Goal: Information Seeking & Learning: Learn about a topic

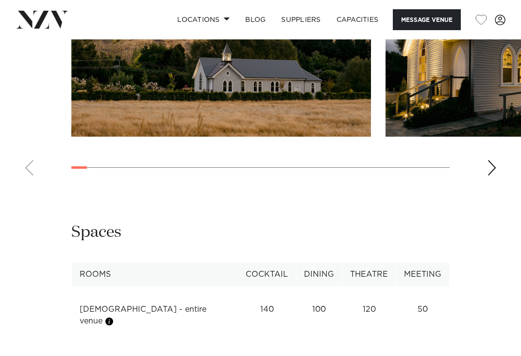
scroll to position [1003, 0]
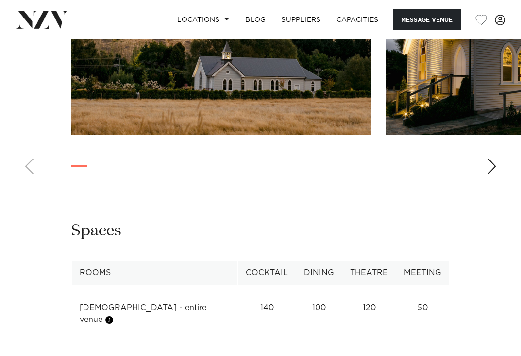
click at [493, 174] on div "Next slide" at bounding box center [492, 166] width 10 height 16
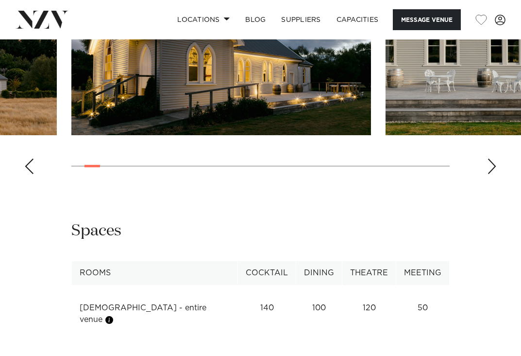
click at [493, 174] on div "Next slide" at bounding box center [492, 166] width 10 height 16
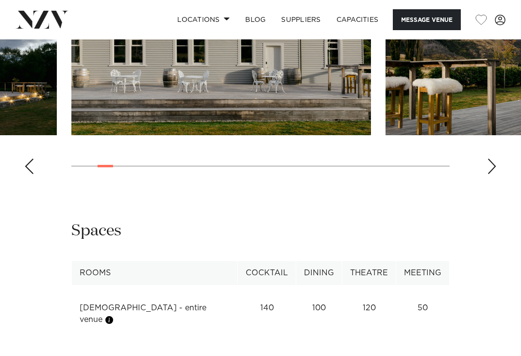
click at [493, 174] on div "Next slide" at bounding box center [492, 166] width 10 height 16
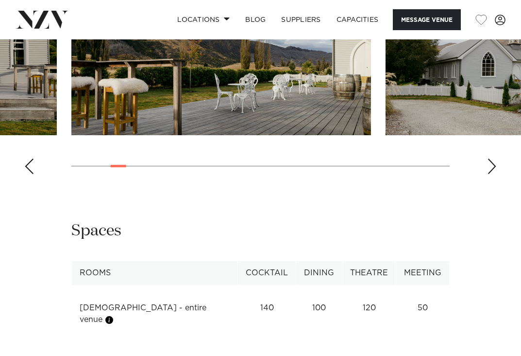
click at [493, 174] on div "Next slide" at bounding box center [492, 166] width 10 height 16
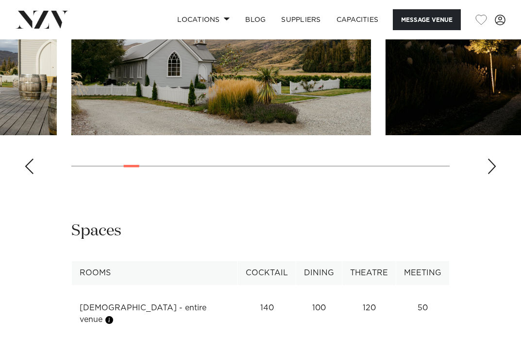
click at [493, 174] on div "Next slide" at bounding box center [492, 166] width 10 height 16
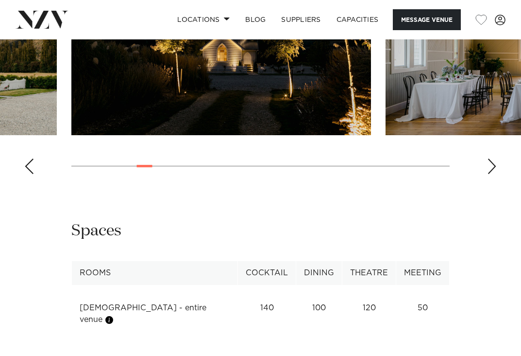
click at [493, 174] on div "Next slide" at bounding box center [492, 166] width 10 height 16
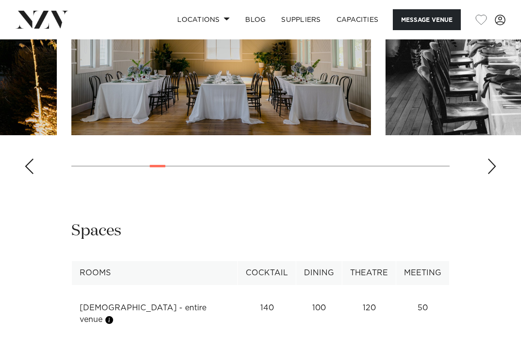
click at [493, 174] on div "Next slide" at bounding box center [492, 166] width 10 height 16
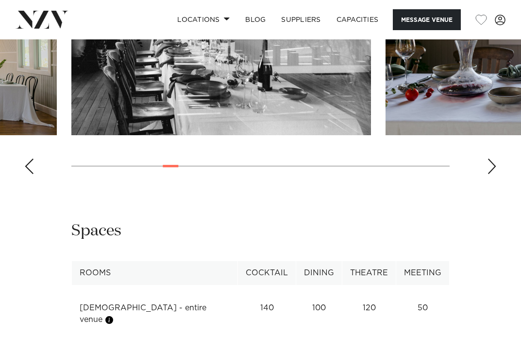
click at [23, 182] on swiper-container at bounding box center [260, 48] width 521 height 267
click at [34, 182] on swiper-container at bounding box center [260, 48] width 521 height 267
click at [31, 174] on div "Previous slide" at bounding box center [29, 166] width 10 height 16
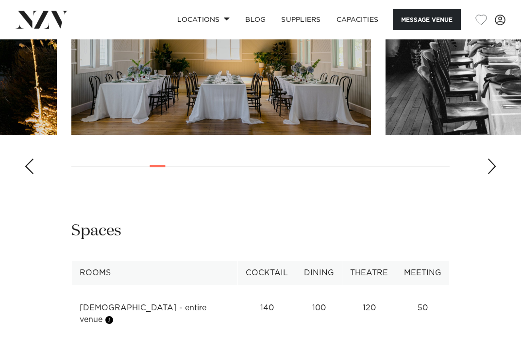
click at [492, 174] on div "Next slide" at bounding box center [492, 166] width 10 height 16
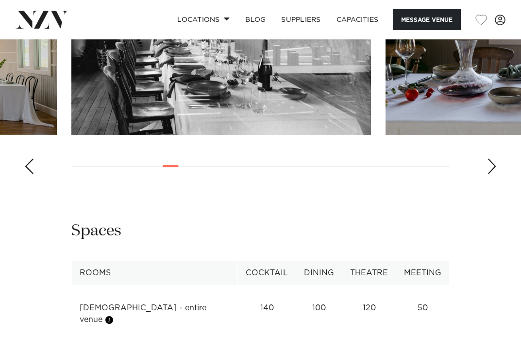
click at [492, 174] on div "Next slide" at bounding box center [492, 166] width 10 height 16
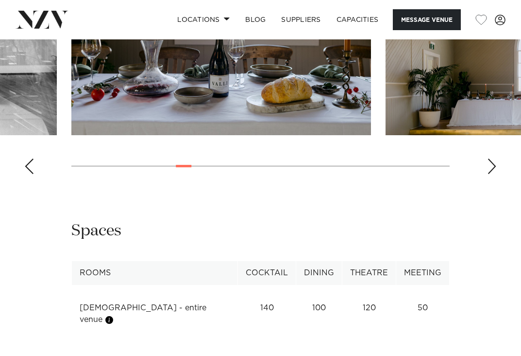
click at [492, 174] on div "Next slide" at bounding box center [492, 166] width 10 height 16
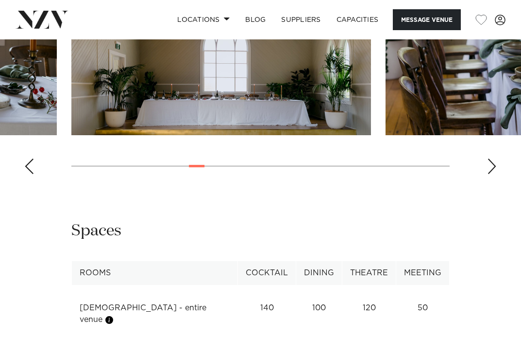
click at [492, 174] on div "Next slide" at bounding box center [492, 166] width 10 height 16
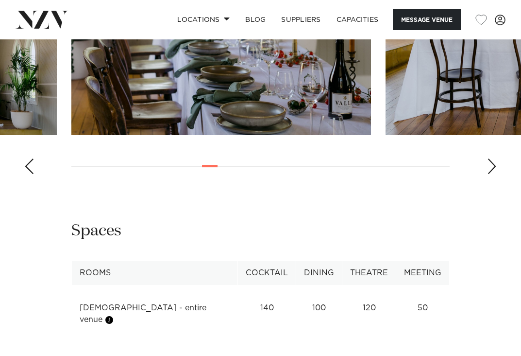
click at [492, 174] on div "Next slide" at bounding box center [492, 166] width 10 height 16
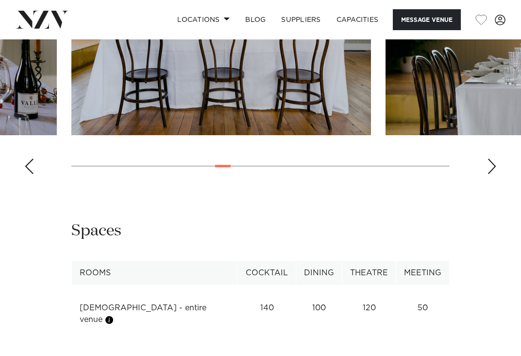
click at [492, 174] on div "Next slide" at bounding box center [492, 166] width 10 height 16
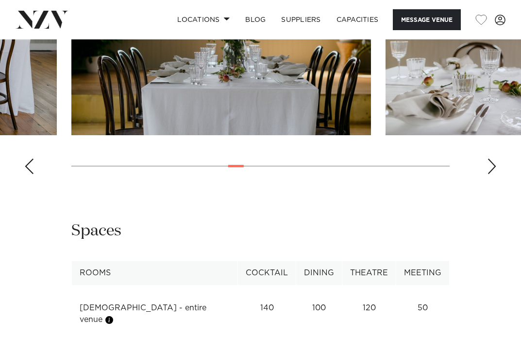
click at [492, 174] on div "Next slide" at bounding box center [492, 166] width 10 height 16
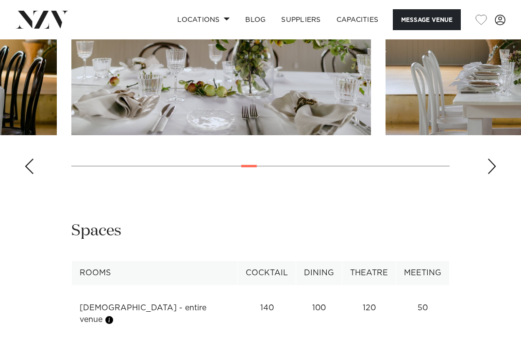
click at [490, 174] on div "Next slide" at bounding box center [492, 166] width 10 height 16
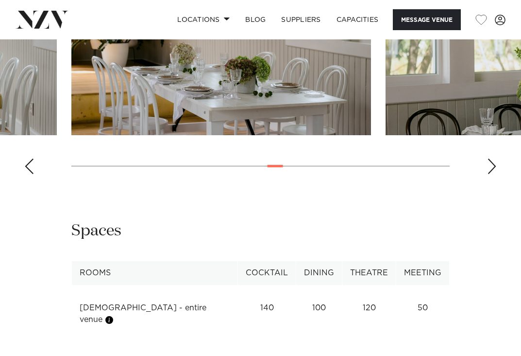
click at [30, 174] on div "Previous slide" at bounding box center [29, 166] width 10 height 16
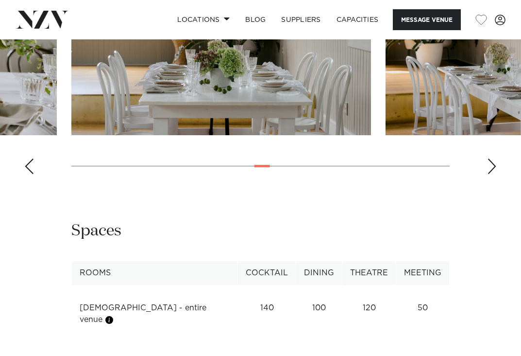
click at [494, 174] on div "Next slide" at bounding box center [492, 166] width 10 height 16
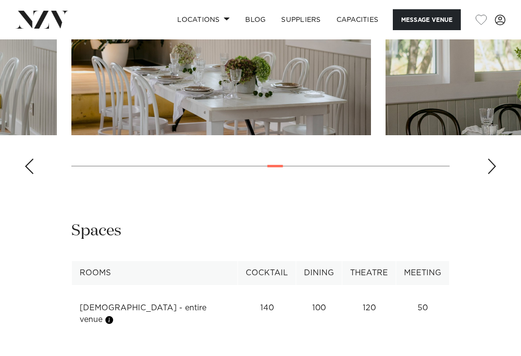
click at [494, 174] on div "Next slide" at bounding box center [492, 166] width 10 height 16
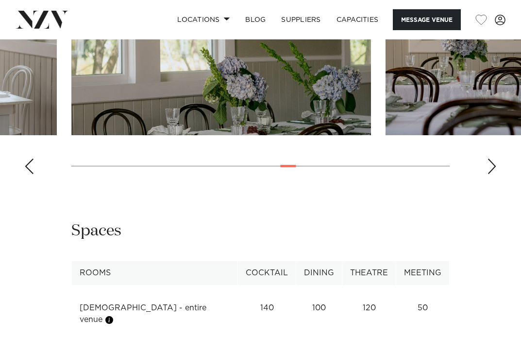
click at [494, 174] on div "Next slide" at bounding box center [492, 166] width 10 height 16
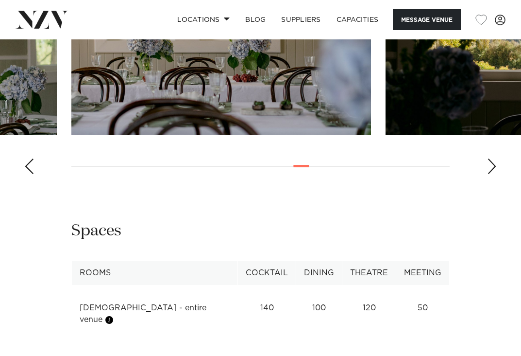
click at [494, 174] on div "Next slide" at bounding box center [492, 166] width 10 height 16
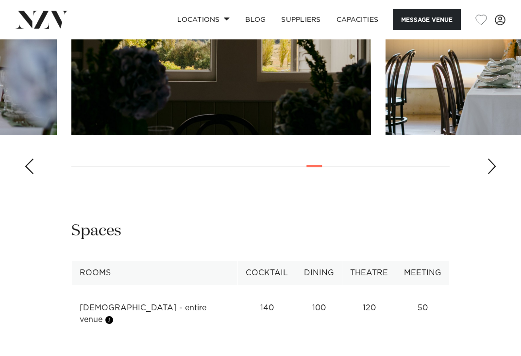
click at [494, 174] on div "Next slide" at bounding box center [492, 166] width 10 height 16
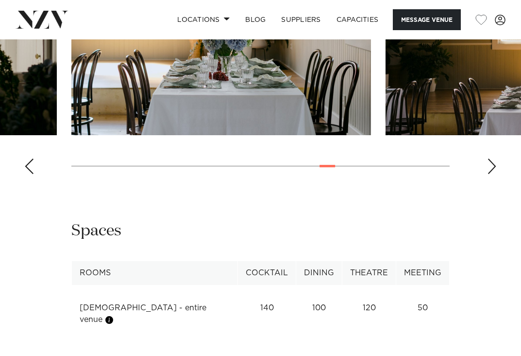
click at [32, 174] on div "Previous slide" at bounding box center [29, 166] width 10 height 16
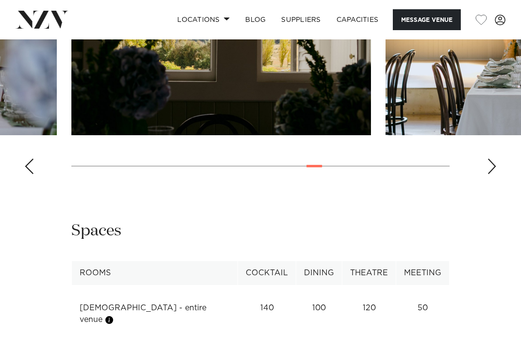
click at [31, 174] on div "Previous slide" at bounding box center [29, 166] width 10 height 16
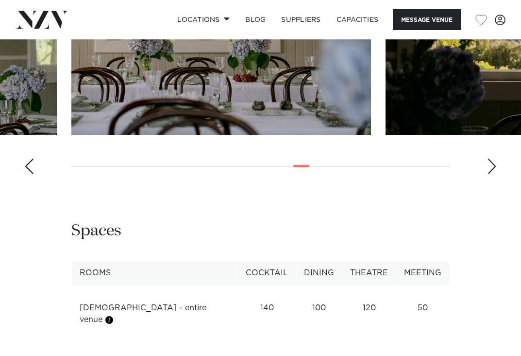
click at [31, 174] on div "Previous slide" at bounding box center [29, 166] width 10 height 16
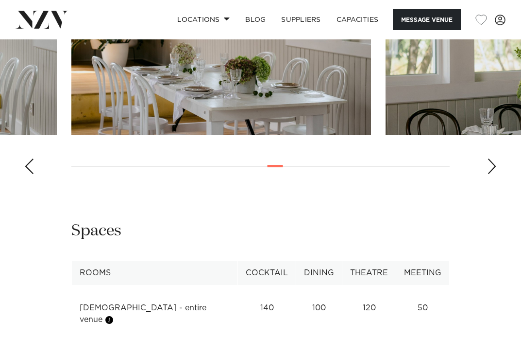
click at [31, 174] on div "Previous slide" at bounding box center [29, 166] width 10 height 16
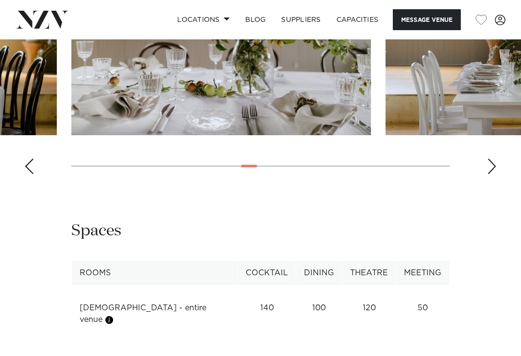
click at [31, 174] on div "Previous slide" at bounding box center [29, 166] width 10 height 16
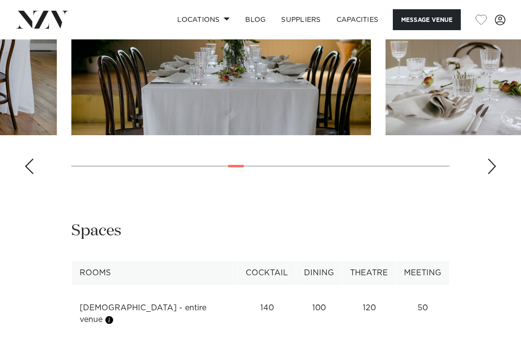
click at [31, 174] on div "Previous slide" at bounding box center [29, 166] width 10 height 16
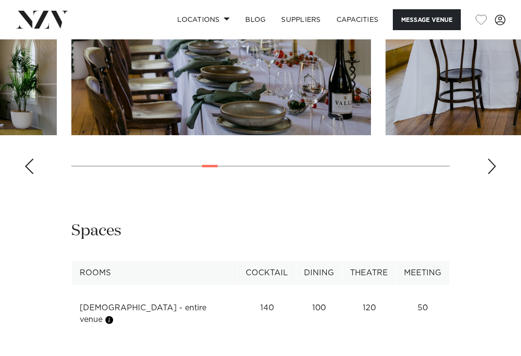
click at [31, 174] on div "Previous slide" at bounding box center [29, 166] width 10 height 16
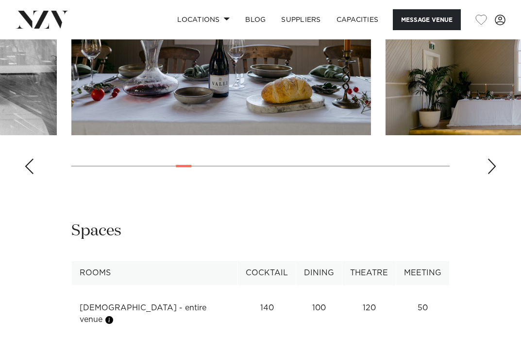
click at [31, 174] on div "Previous slide" at bounding box center [29, 166] width 10 height 16
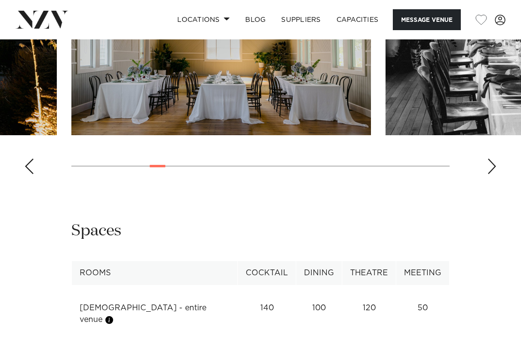
click at [31, 174] on div "Previous slide" at bounding box center [29, 166] width 10 height 16
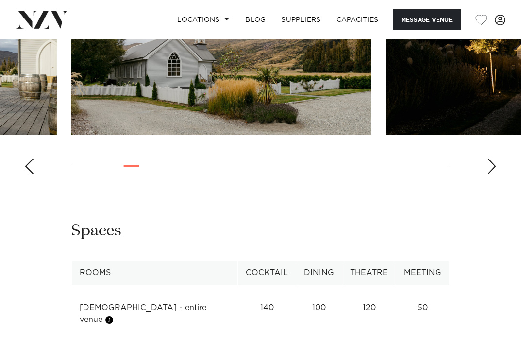
click at [493, 174] on div "Next slide" at bounding box center [492, 166] width 10 height 16
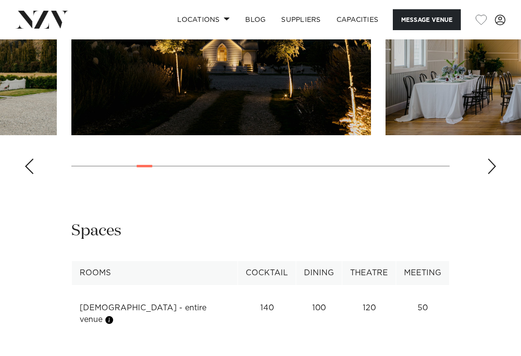
click at [494, 174] on div "Next slide" at bounding box center [492, 166] width 10 height 16
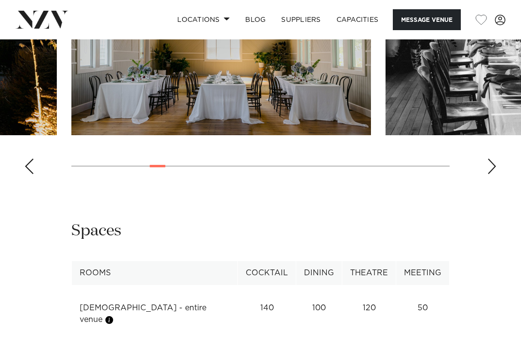
click at [494, 174] on div "Next slide" at bounding box center [492, 166] width 10 height 16
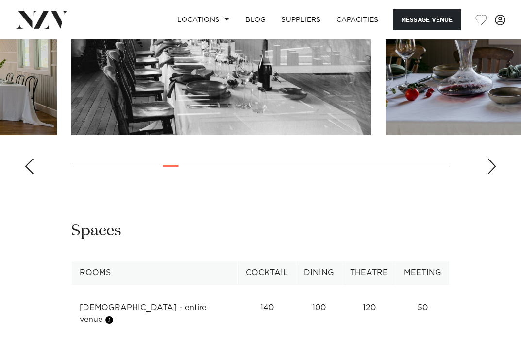
click at [494, 174] on div "Next slide" at bounding box center [492, 166] width 10 height 16
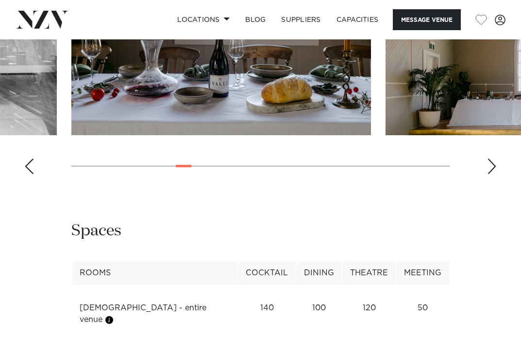
click at [32, 174] on div "Previous slide" at bounding box center [29, 166] width 10 height 16
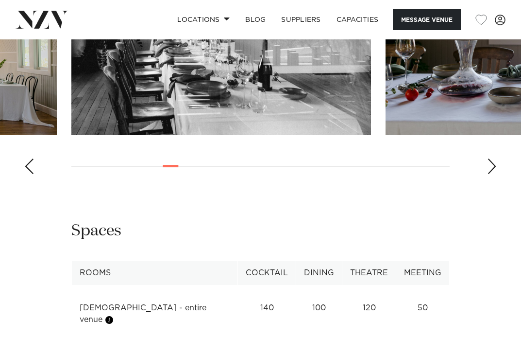
click at [25, 174] on div "Previous slide" at bounding box center [29, 166] width 10 height 16
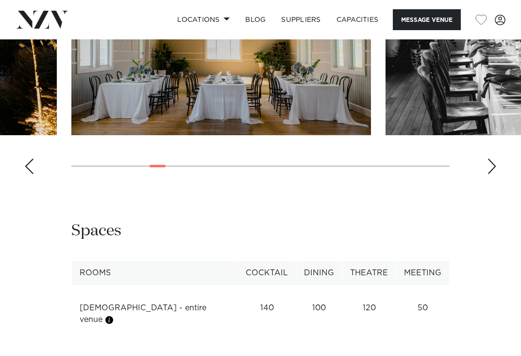
click at [490, 174] on div "Next slide" at bounding box center [492, 166] width 10 height 16
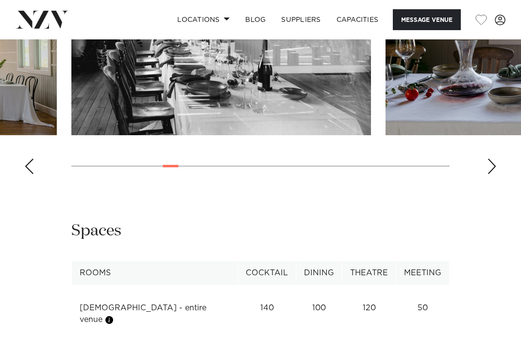
click at [490, 174] on div "Next slide" at bounding box center [492, 166] width 10 height 16
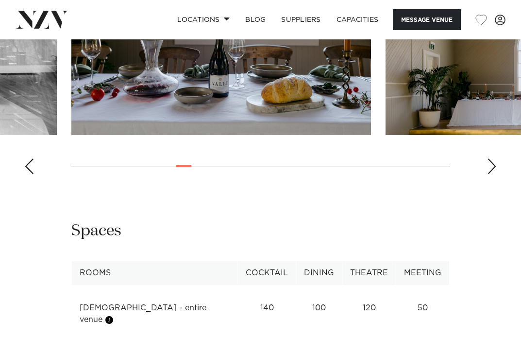
click at [490, 174] on div "Next slide" at bounding box center [492, 166] width 10 height 16
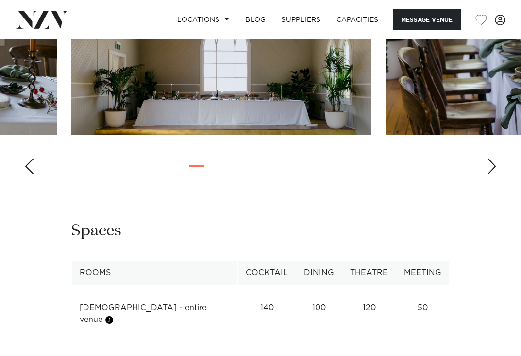
click at [490, 174] on div "Next slide" at bounding box center [492, 166] width 10 height 16
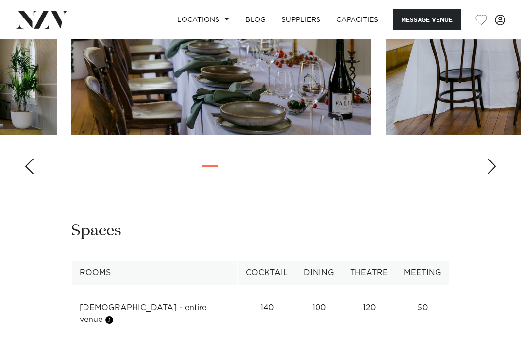
click at [490, 174] on div "Next slide" at bounding box center [492, 166] width 10 height 16
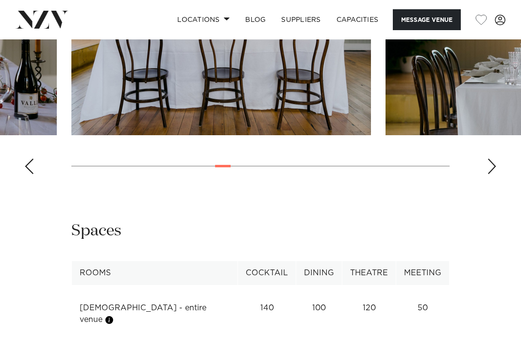
click at [492, 174] on div "Next slide" at bounding box center [492, 166] width 10 height 16
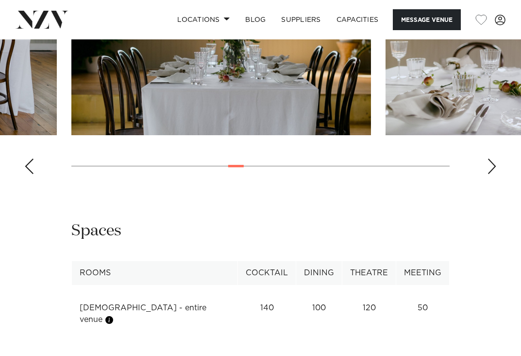
click at [492, 174] on div "Next slide" at bounding box center [492, 166] width 10 height 16
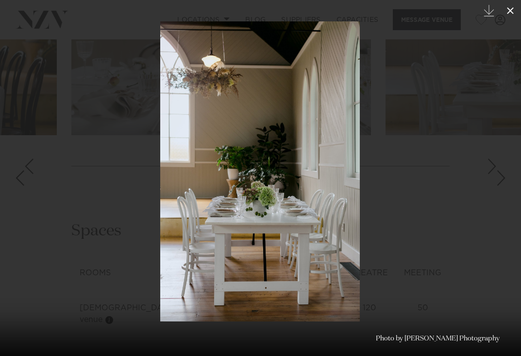
click at [512, 12] on icon at bounding box center [510, 10] width 7 height 7
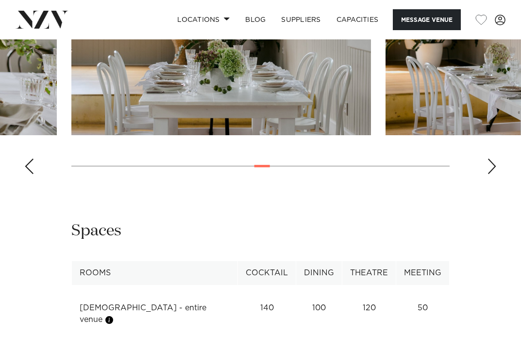
click at [495, 174] on div "Next slide" at bounding box center [492, 166] width 10 height 16
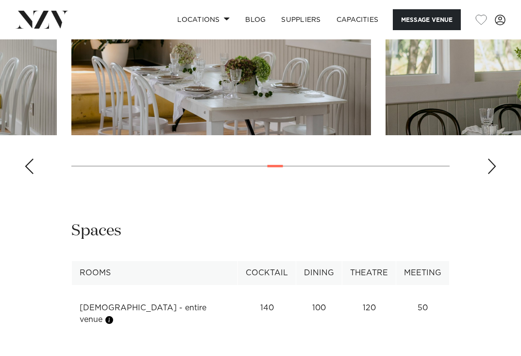
click at [495, 174] on div "Next slide" at bounding box center [492, 166] width 10 height 16
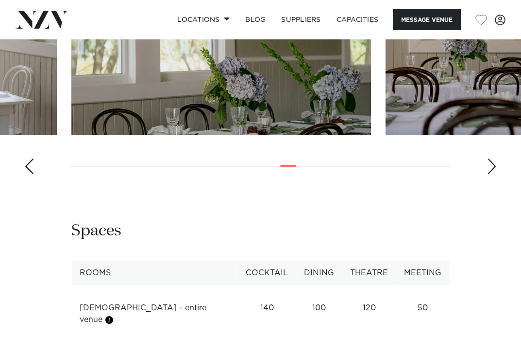
click at [491, 182] on swiper-container at bounding box center [260, 48] width 521 height 267
click at [491, 174] on div "Next slide" at bounding box center [492, 166] width 10 height 16
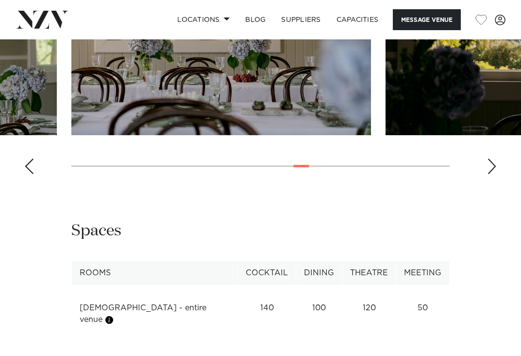
click at [491, 174] on div "Next slide" at bounding box center [492, 166] width 10 height 16
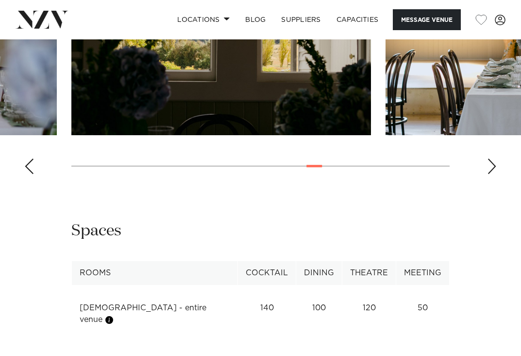
click at [491, 174] on div "Next slide" at bounding box center [492, 166] width 10 height 16
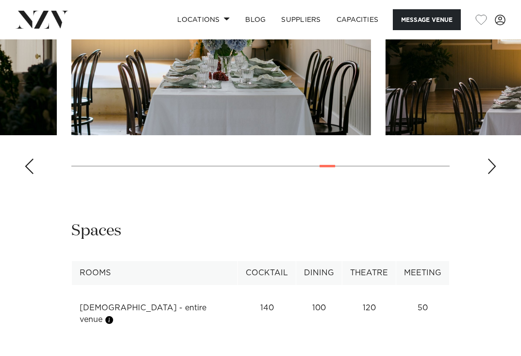
click at [491, 174] on div "Next slide" at bounding box center [492, 166] width 10 height 16
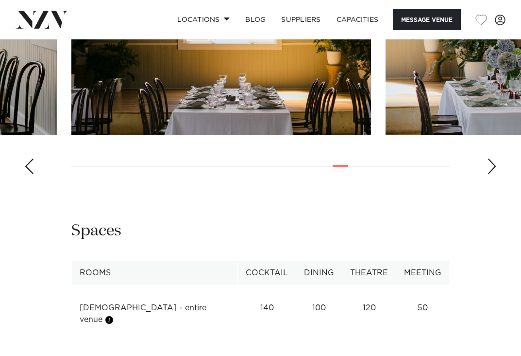
click at [491, 174] on div "Next slide" at bounding box center [492, 166] width 10 height 16
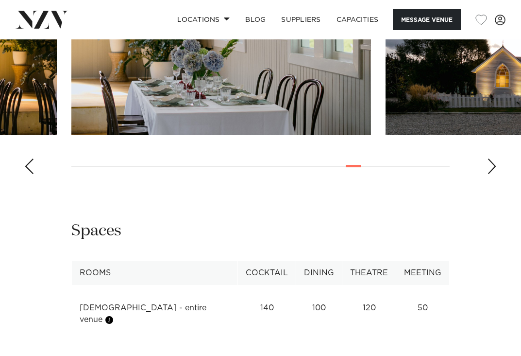
click at [485, 182] on swiper-container at bounding box center [260, 48] width 521 height 267
click at [490, 174] on div "Next slide" at bounding box center [492, 166] width 10 height 16
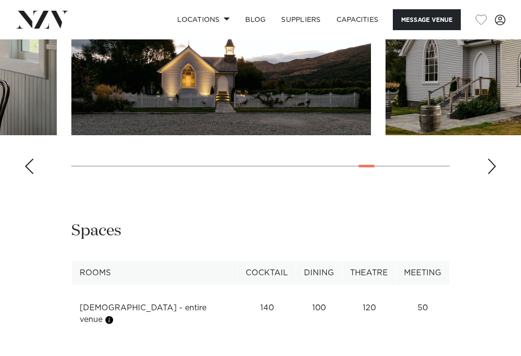
click at [490, 174] on div "Next slide" at bounding box center [492, 166] width 10 height 16
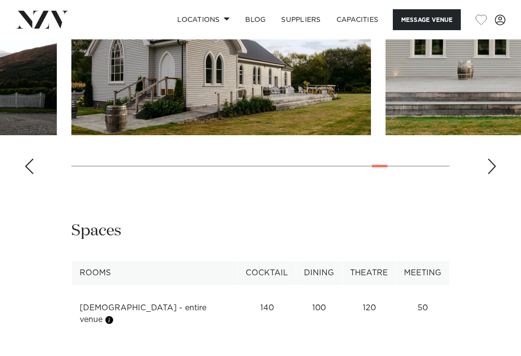
click at [486, 182] on swiper-container at bounding box center [260, 48] width 521 height 267
click at [493, 174] on div "Next slide" at bounding box center [492, 166] width 10 height 16
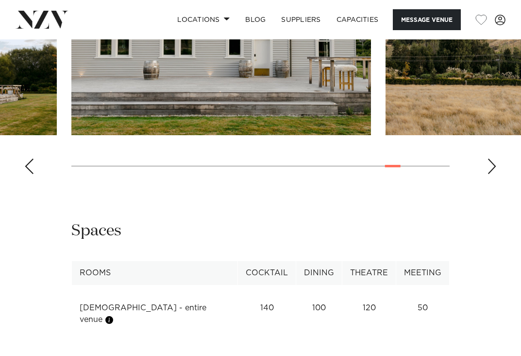
click at [494, 174] on div "Next slide" at bounding box center [492, 166] width 10 height 16
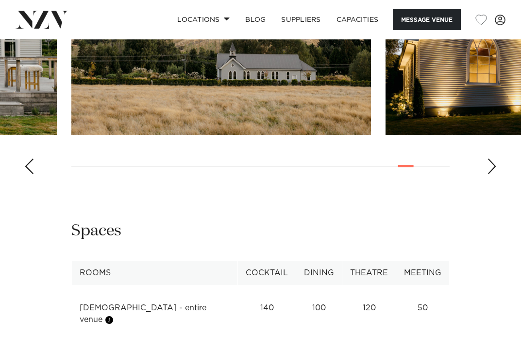
click at [494, 174] on div "Next slide" at bounding box center [492, 166] width 10 height 16
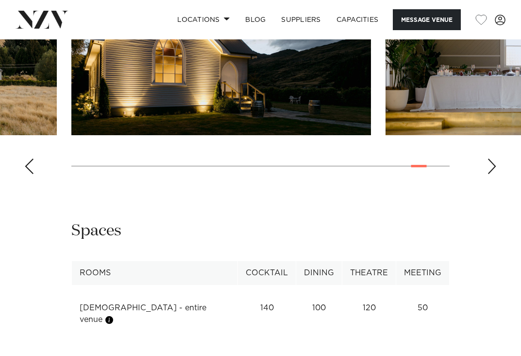
click at [493, 174] on div "Next slide" at bounding box center [492, 166] width 10 height 16
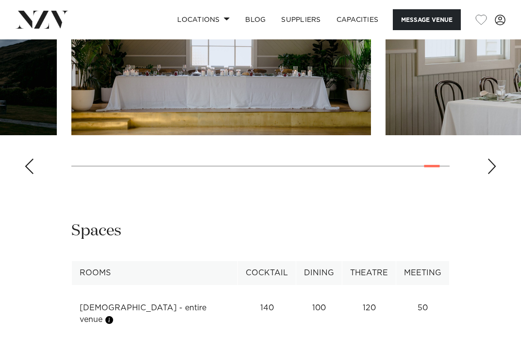
click at [493, 174] on div "Next slide" at bounding box center [492, 166] width 10 height 16
